Goal: Information Seeking & Learning: Find contact information

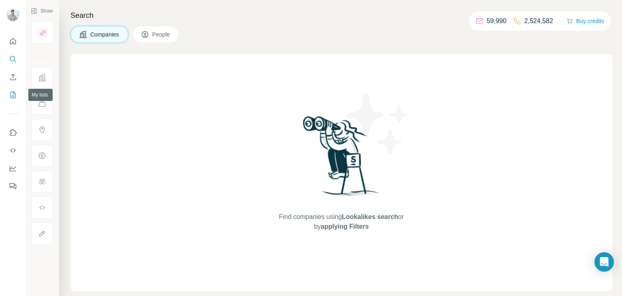
click at [15, 92] on icon "My lists" at bounding box center [13, 95] width 8 height 8
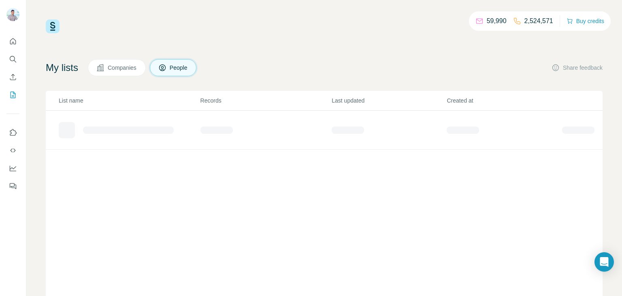
click at [125, 77] on div "My lists Companies People Share feedback List name Records Last updated Created…" at bounding box center [324, 184] width 557 height 250
click at [130, 72] on button "Companies" at bounding box center [117, 67] width 58 height 17
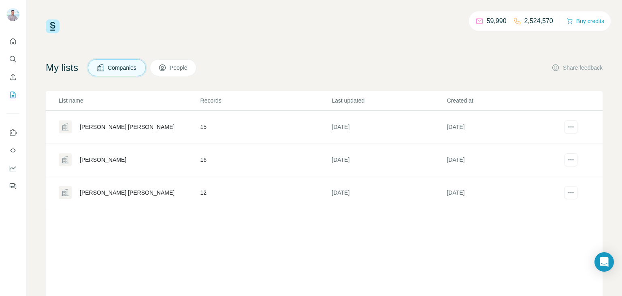
click at [90, 160] on div "[PERSON_NAME]" at bounding box center [103, 159] width 47 height 8
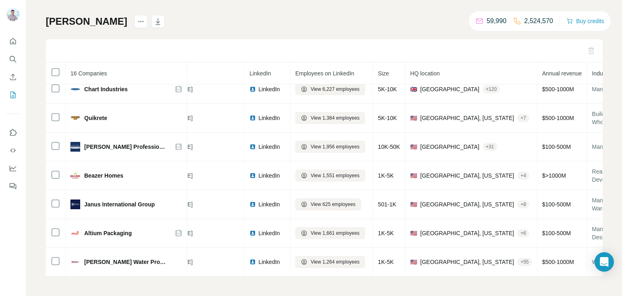
scroll to position [275, 53]
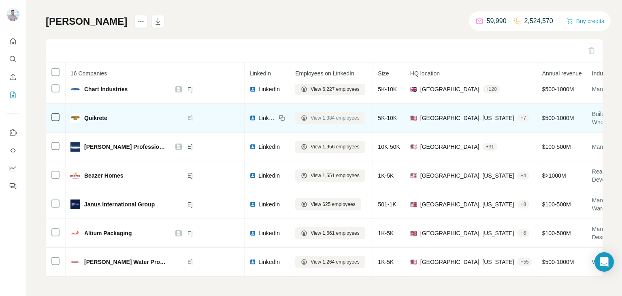
click at [311, 114] on span "View 1,384 employees" at bounding box center [335, 117] width 49 height 7
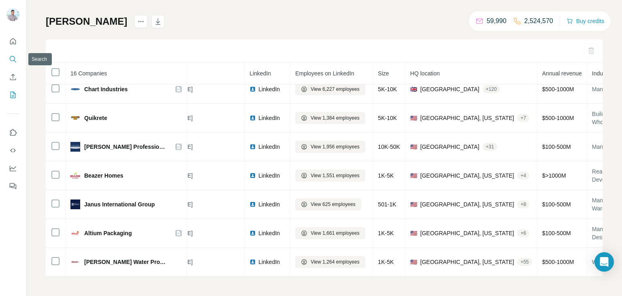
click at [16, 58] on icon "Search" at bounding box center [13, 59] width 8 height 8
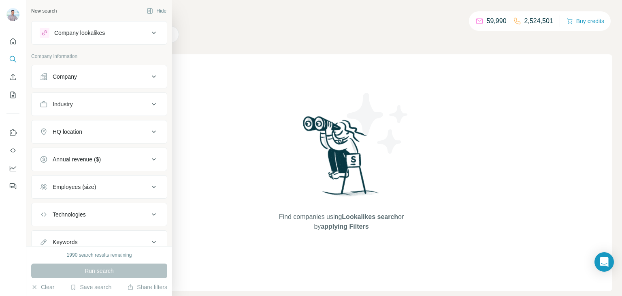
click at [71, 73] on div "Company" at bounding box center [65, 76] width 24 height 8
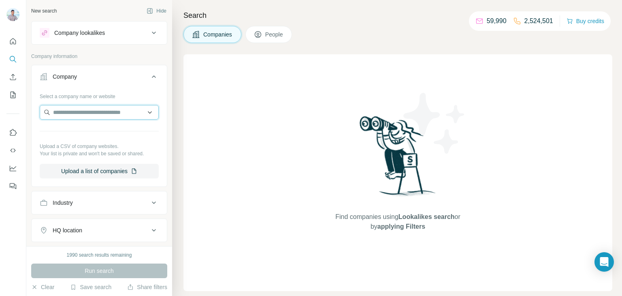
click at [89, 116] on input "text" at bounding box center [99, 112] width 119 height 15
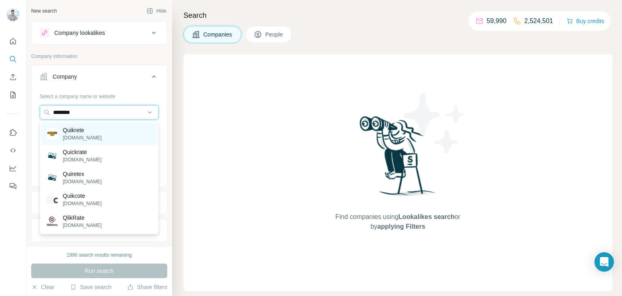
type input "********"
click at [78, 136] on p "quikrete.com" at bounding box center [82, 137] width 39 height 7
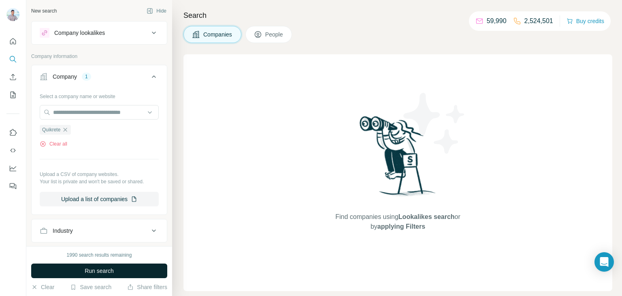
click at [107, 270] on span "Run search" at bounding box center [99, 270] width 29 height 8
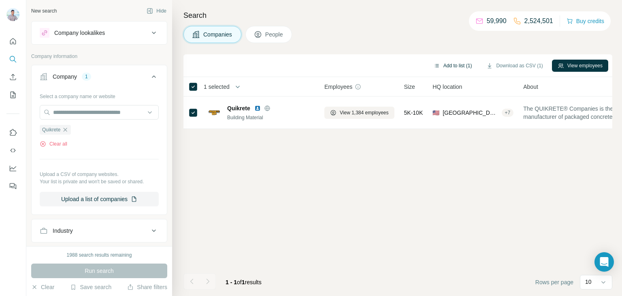
click at [452, 67] on button "Add to list (1)" at bounding box center [453, 66] width 50 height 12
click at [451, 65] on button "Add to list (1)" at bounding box center [453, 66] width 50 height 12
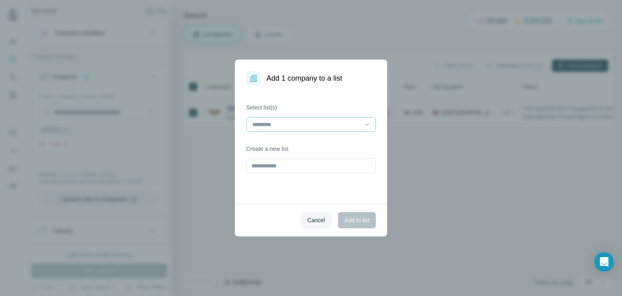
click at [283, 121] on input at bounding box center [305, 124] width 109 height 9
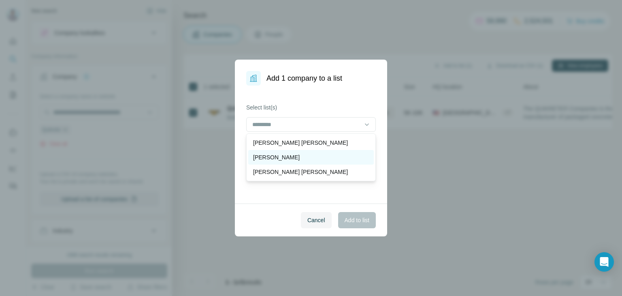
click at [286, 157] on div "Brins BoB" at bounding box center [311, 157] width 116 height 8
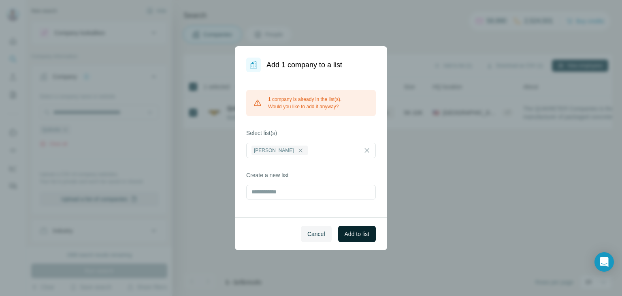
click at [347, 232] on span "Add to list" at bounding box center [357, 234] width 25 height 8
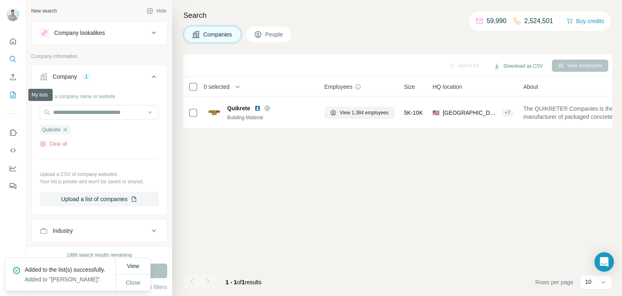
click at [14, 99] on button "My lists" at bounding box center [12, 94] width 13 height 15
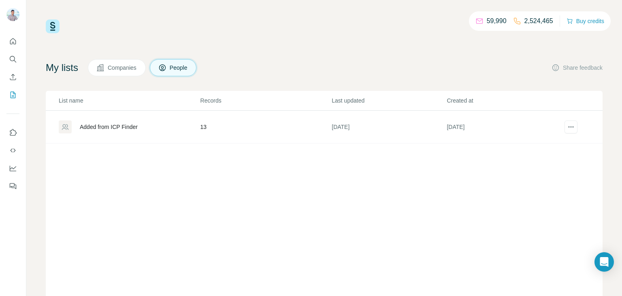
click at [126, 67] on span "Companies" at bounding box center [123, 68] width 30 height 8
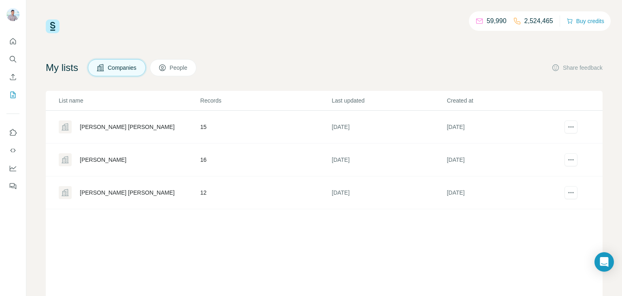
click at [98, 155] on div "Brins BoB" at bounding box center [103, 159] width 47 height 8
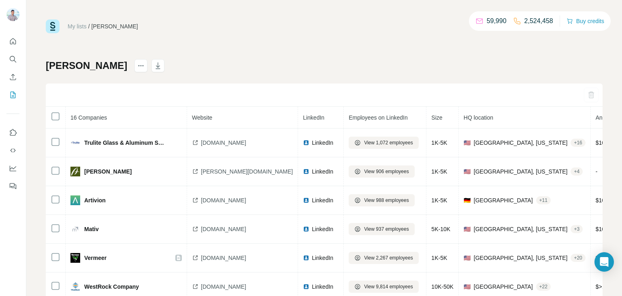
scroll to position [275, 0]
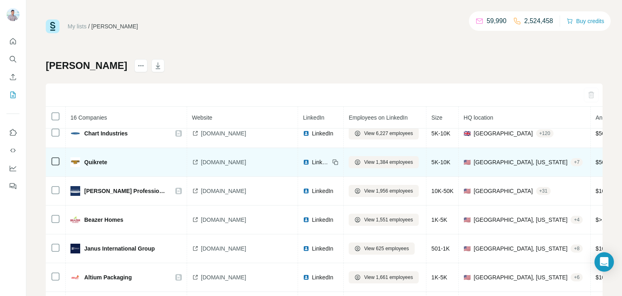
click at [99, 158] on span "Quikrete" at bounding box center [95, 162] width 23 height 8
click at [355, 164] on button "View 1,384 employees" at bounding box center [384, 162] width 70 height 12
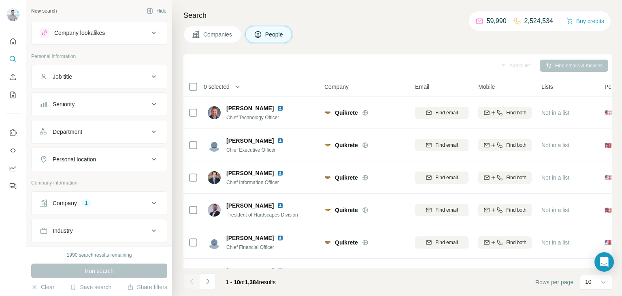
click at [149, 130] on icon at bounding box center [154, 132] width 10 height 10
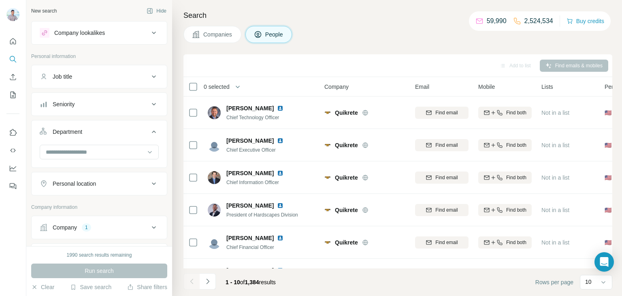
click at [154, 230] on icon at bounding box center [154, 227] width 10 height 10
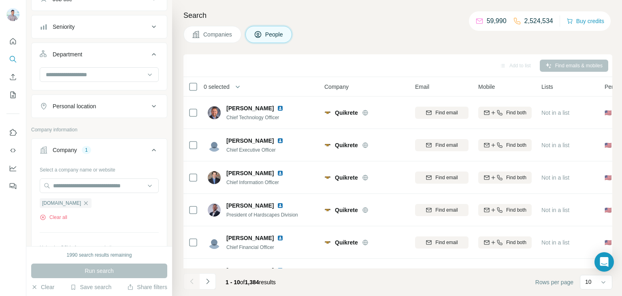
scroll to position [81, 0]
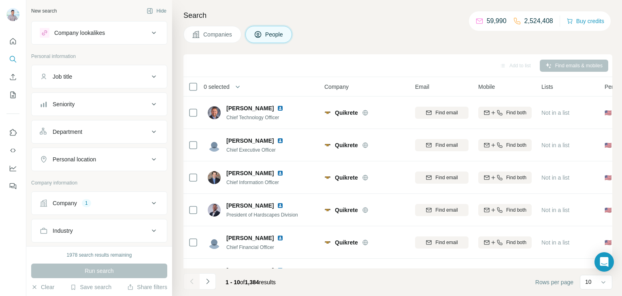
click at [155, 104] on icon at bounding box center [154, 104] width 10 height 10
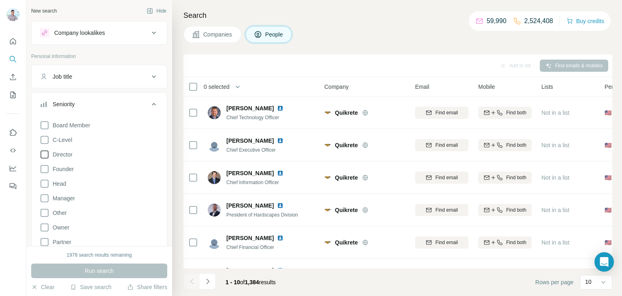
click at [46, 152] on icon at bounding box center [45, 154] width 10 height 10
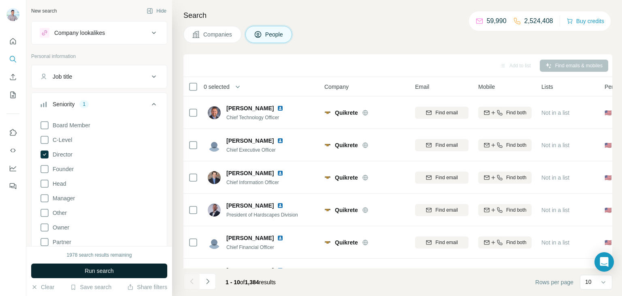
click at [87, 268] on span "Run search" at bounding box center [99, 270] width 29 height 8
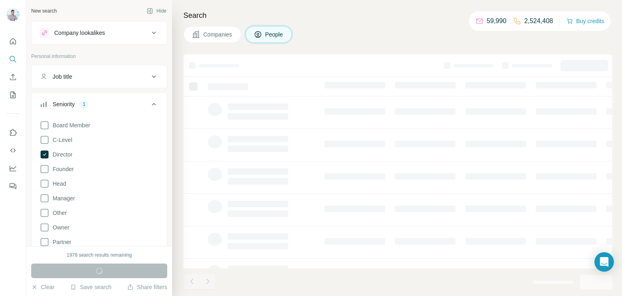
click at [155, 104] on icon at bounding box center [154, 104] width 4 height 2
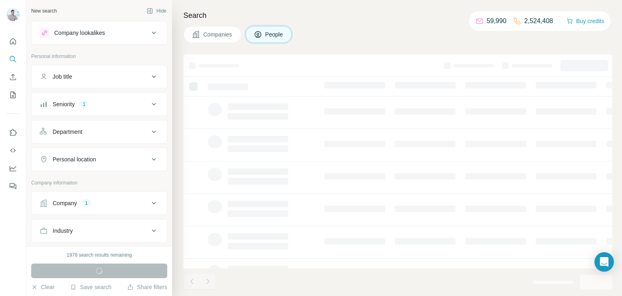
click at [155, 131] on icon at bounding box center [154, 132] width 10 height 10
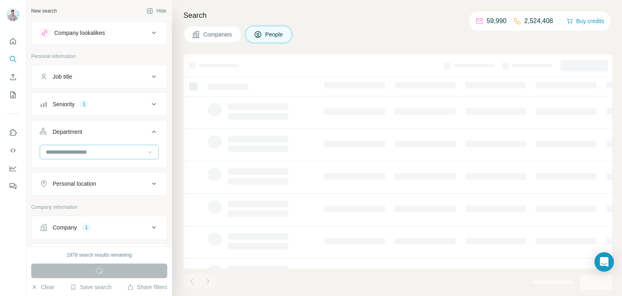
click at [148, 151] on icon at bounding box center [150, 152] width 8 height 8
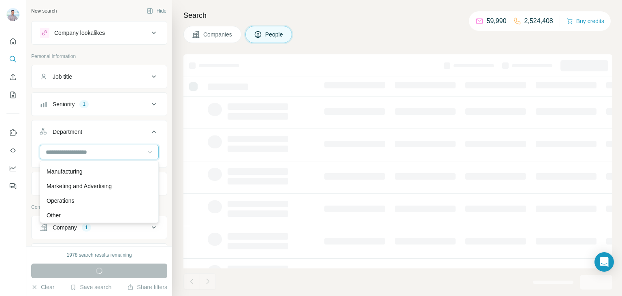
scroll to position [170, 0]
click at [81, 172] on p "Manufacturing" at bounding box center [65, 174] width 36 height 8
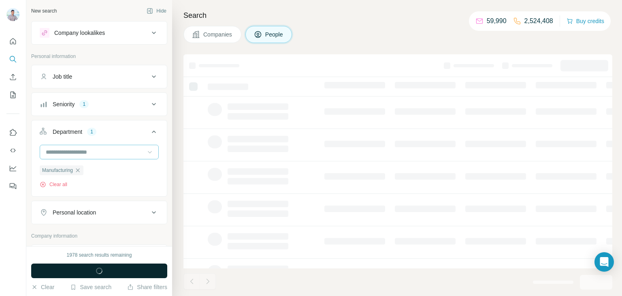
click at [105, 275] on button "Run search" at bounding box center [99, 270] width 136 height 15
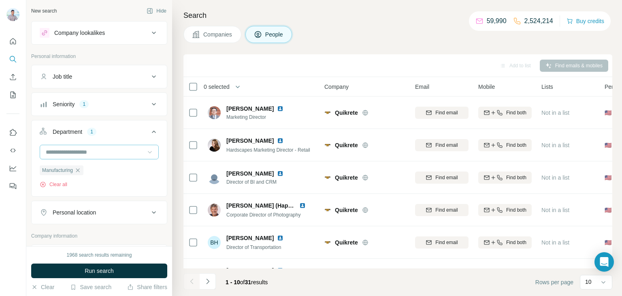
click at [146, 148] on icon at bounding box center [150, 152] width 8 height 8
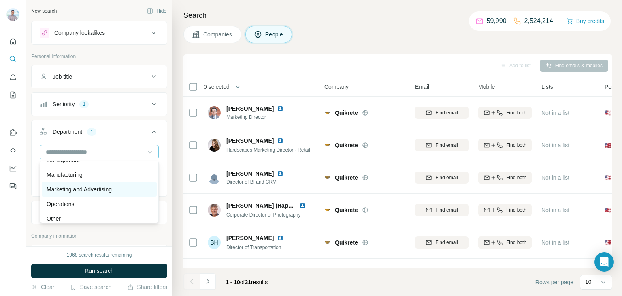
click at [77, 183] on div "Marketing and Advertising" at bounding box center [99, 189] width 115 height 15
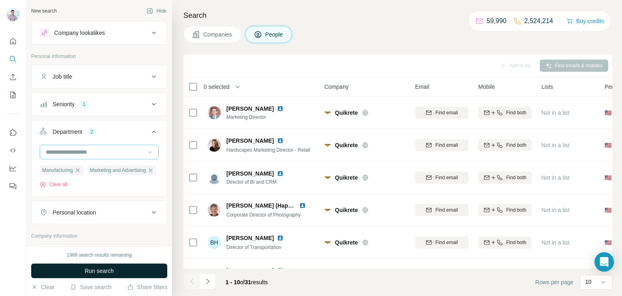
click at [102, 266] on span "Run search" at bounding box center [99, 270] width 29 height 8
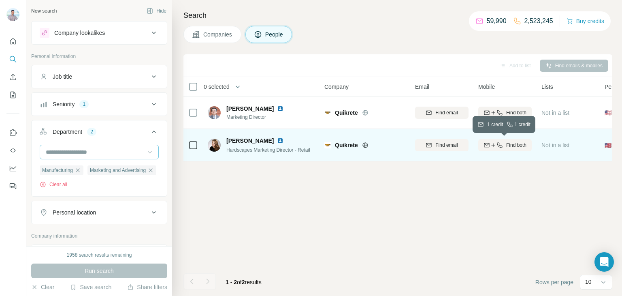
click at [511, 149] on button "Find both" at bounding box center [504, 145] width 53 height 12
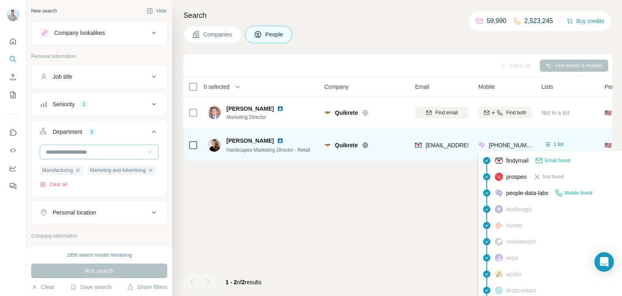
drag, startPoint x: 497, startPoint y: 145, endPoint x: 502, endPoint y: 145, distance: 5.3
click at [502, 145] on span "[PHONE_NUMBER]" at bounding box center [514, 145] width 51 height 6
drag, startPoint x: 530, startPoint y: 143, endPoint x: 495, endPoint y: 144, distance: 34.8
click at [495, 144] on div "[PHONE_NUMBER]" at bounding box center [504, 145] width 53 height 22
copy span "9182690017"
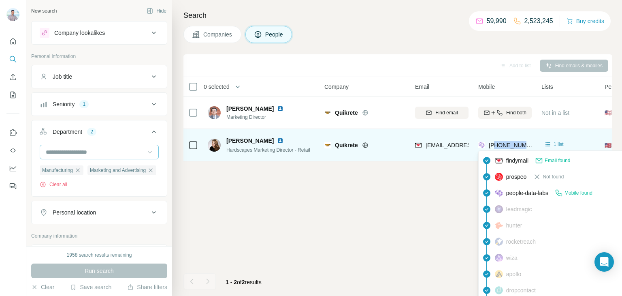
copy span "9182690017"
